Goal: Transaction & Acquisition: Book appointment/travel/reservation

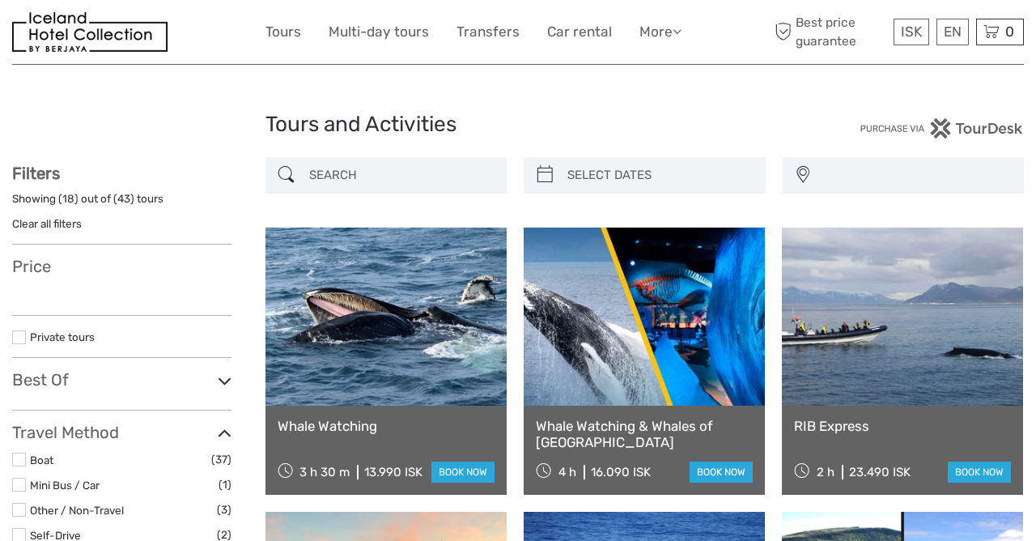
select select
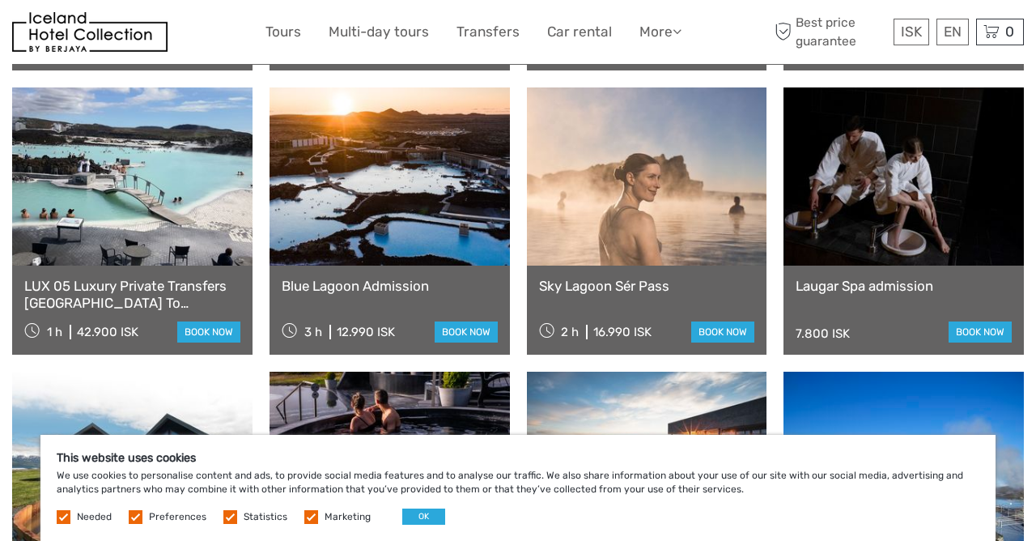
scroll to position [961, 0]
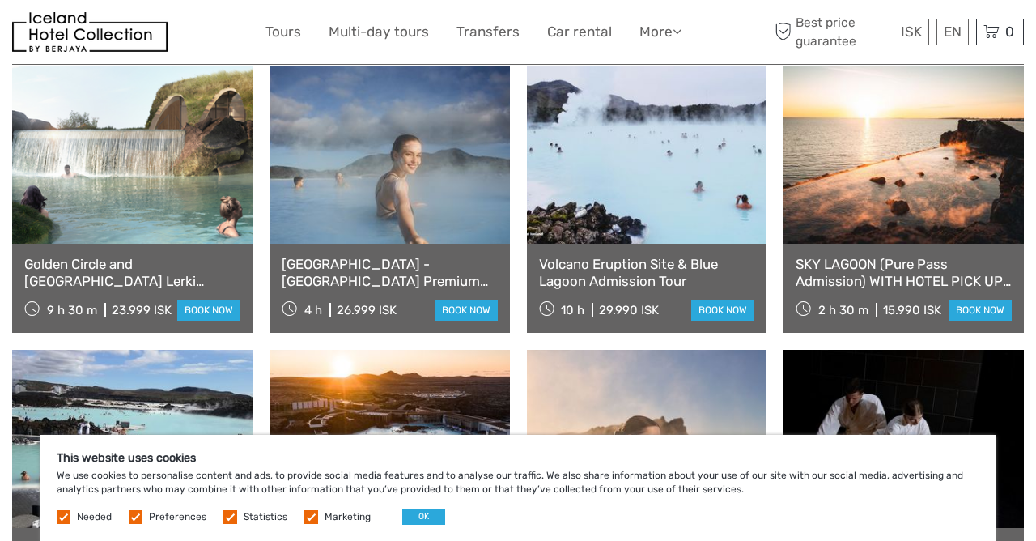
click at [898, 244] on link at bounding box center [903, 155] width 240 height 178
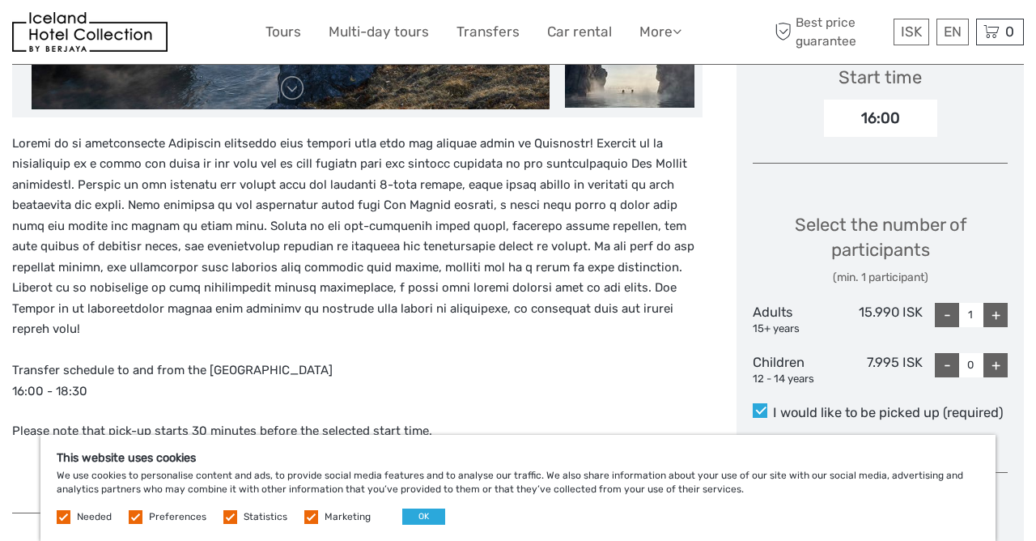
scroll to position [656, 0]
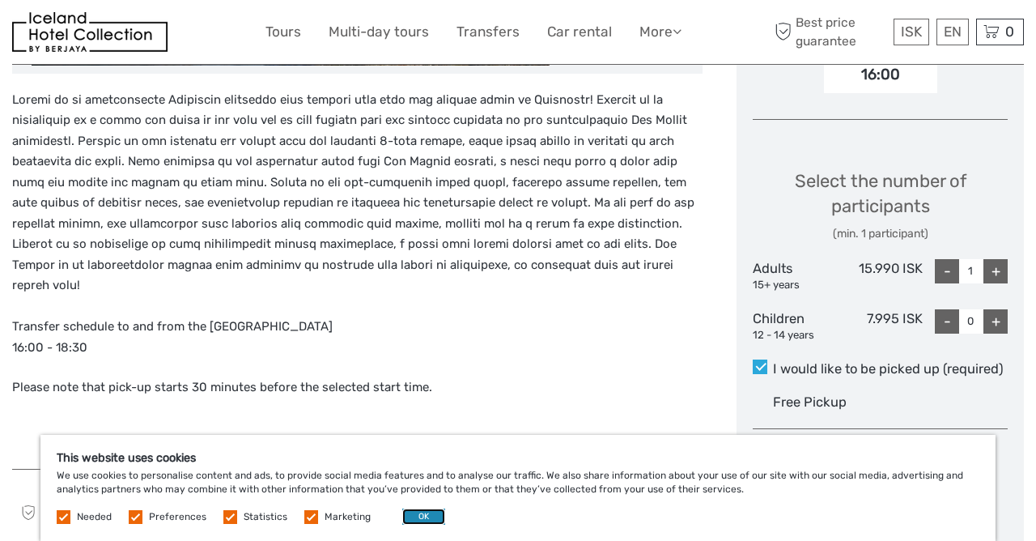
click at [412, 515] on button "OK" at bounding box center [423, 516] width 43 height 16
